Goal: Information Seeking & Learning: Understand process/instructions

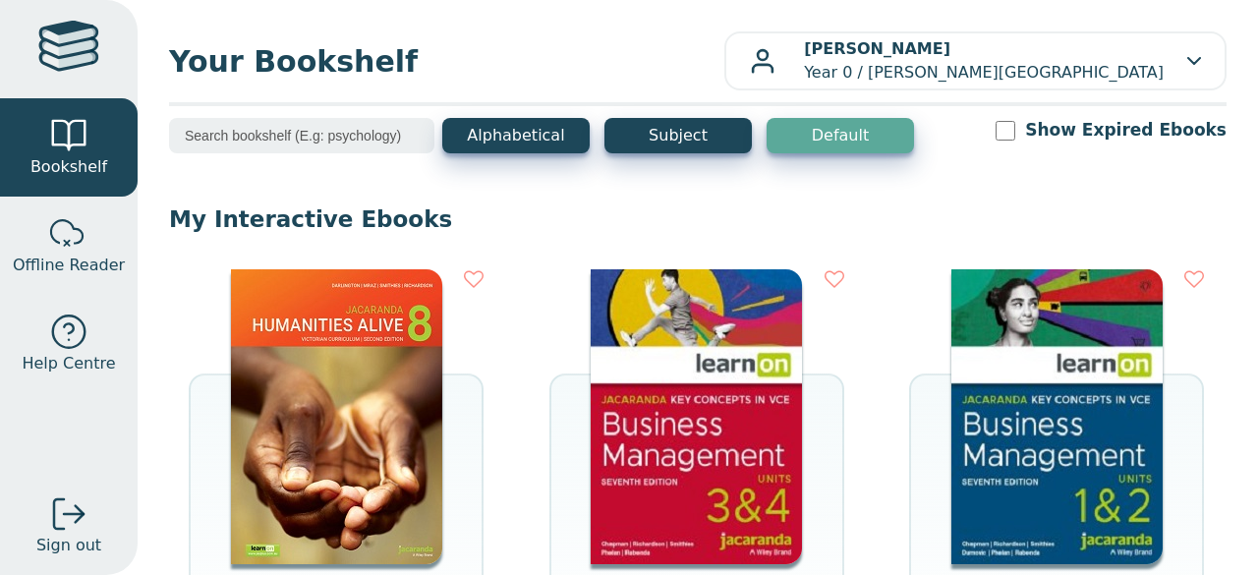
click at [357, 126] on input "search" at bounding box center [301, 135] width 265 height 35
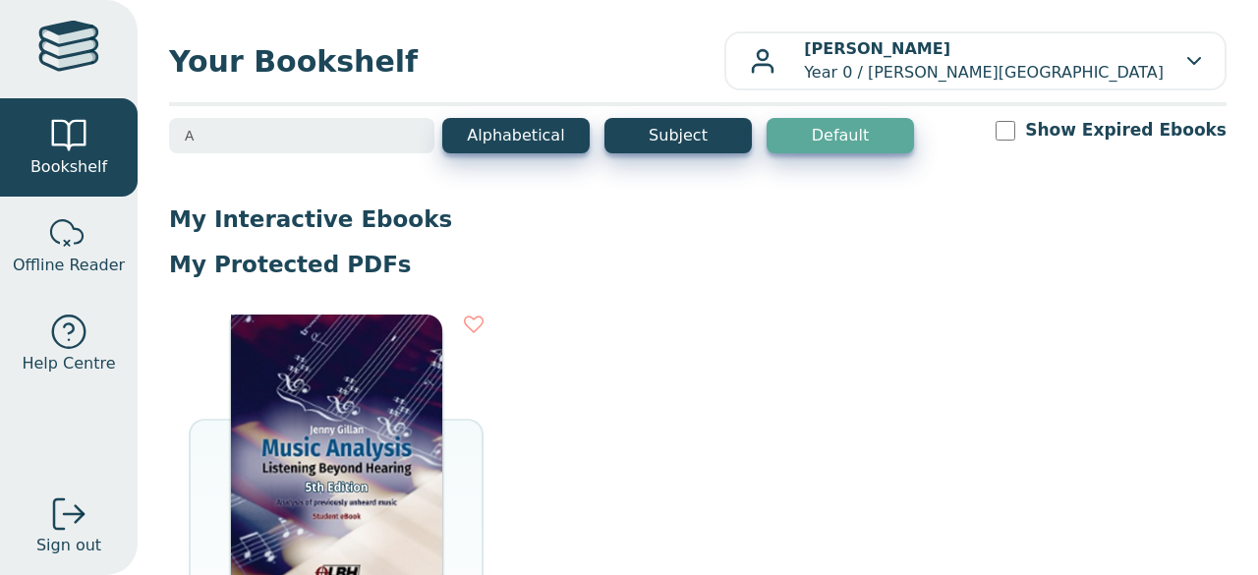
type input "A"
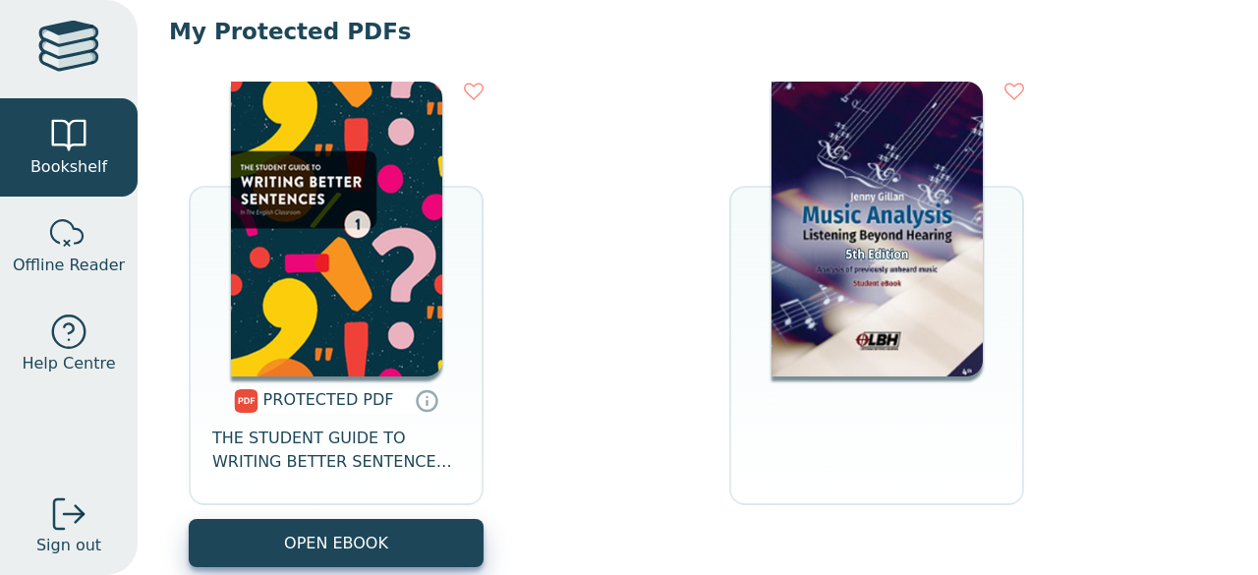
scroll to position [234, 0]
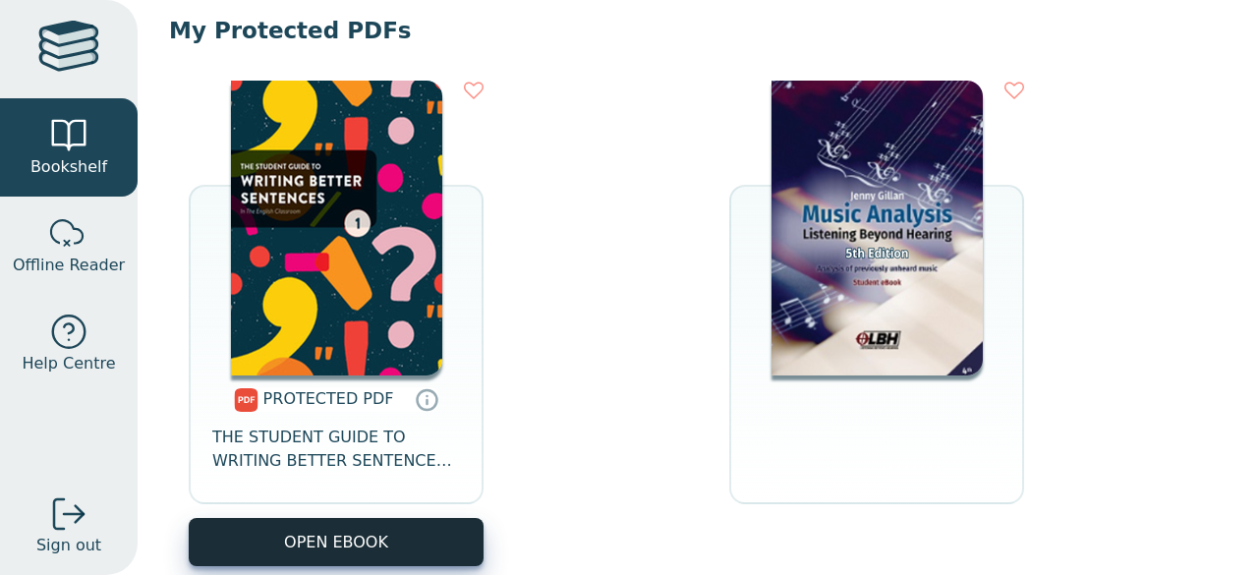
type input "Guide"
click at [359, 537] on link "OPEN EBOOK" at bounding box center [336, 542] width 295 height 48
